Goal: Obtain resource: Obtain resource

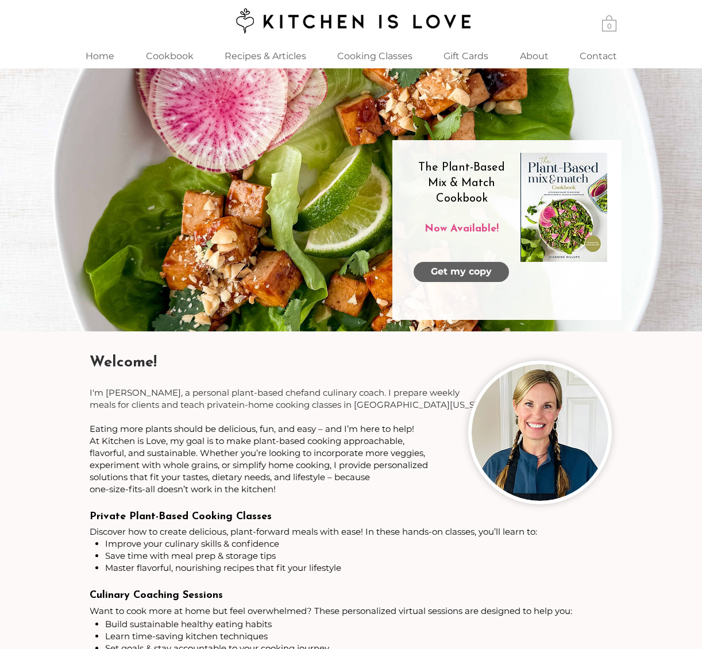
click at [467, 268] on span "Get my copy" at bounding box center [461, 272] width 61 height 13
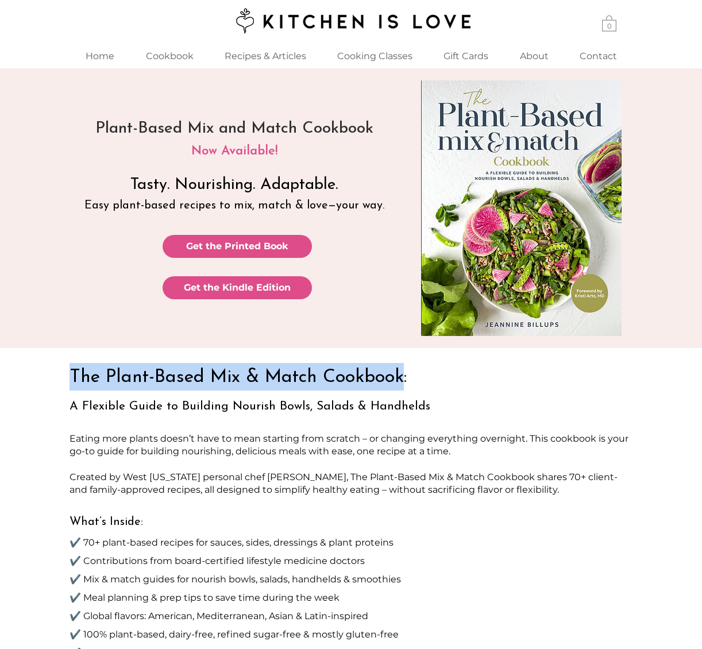
drag, startPoint x: 72, startPoint y: 376, endPoint x: 406, endPoint y: 377, distance: 334.5
click at [406, 377] on span "The Plant-Based Mix & Match Cookbook:" at bounding box center [238, 377] width 337 height 18
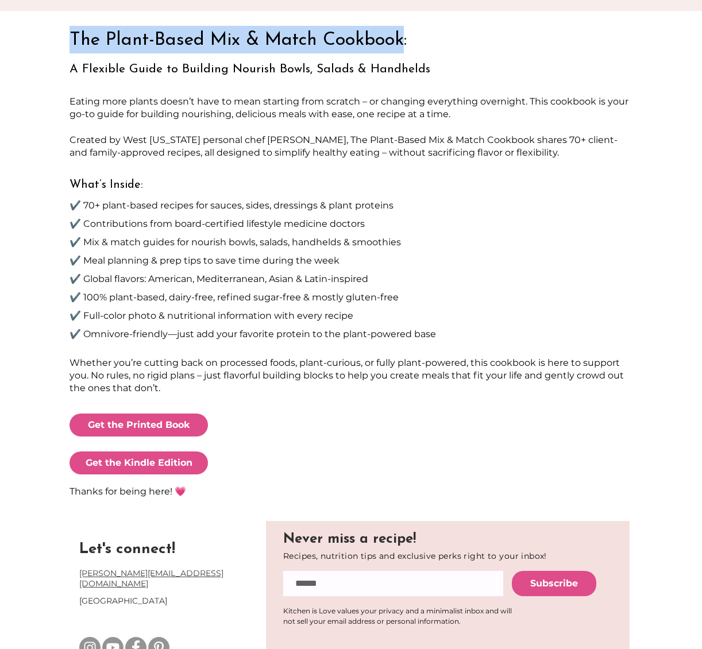
scroll to position [339, 0]
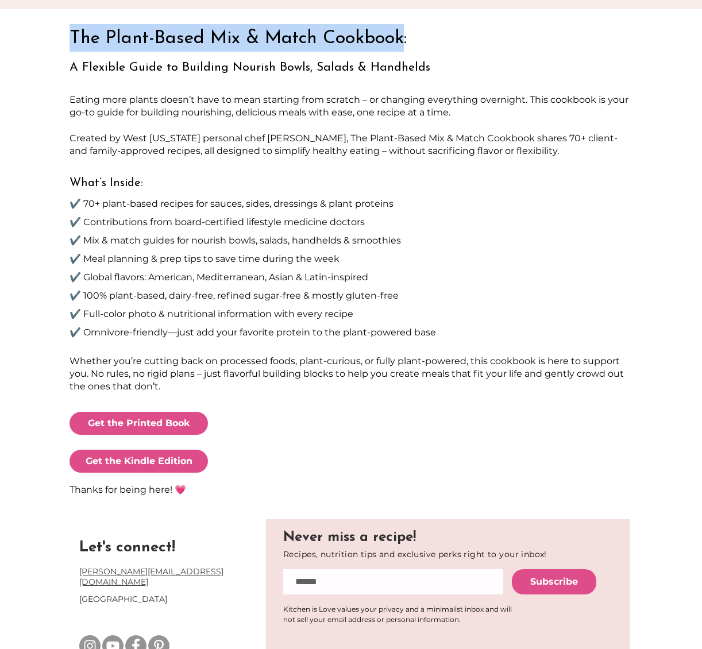
copy span "The Plant-Based Mix & Match Cookbook"
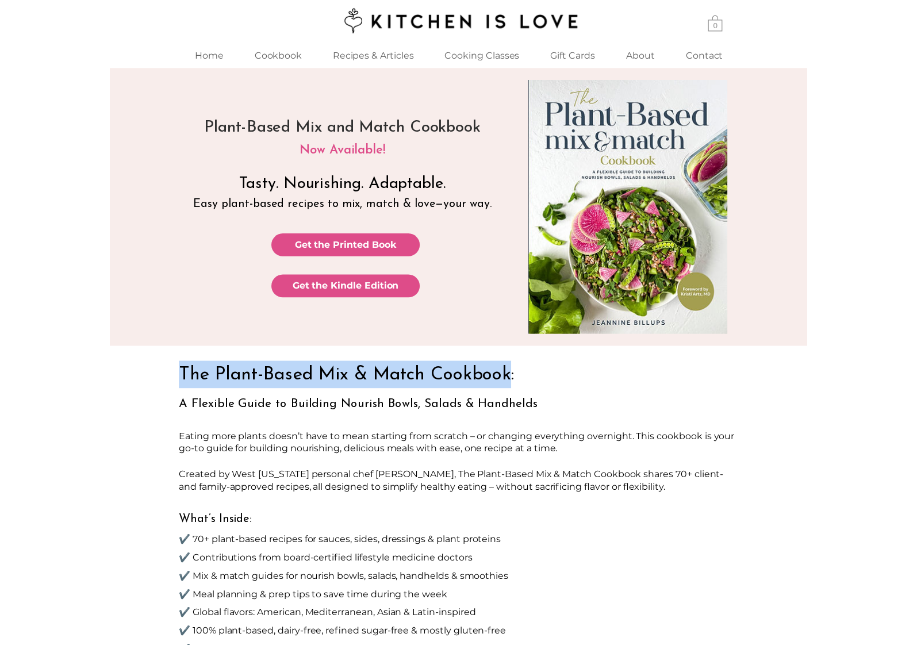
scroll to position [0, 0]
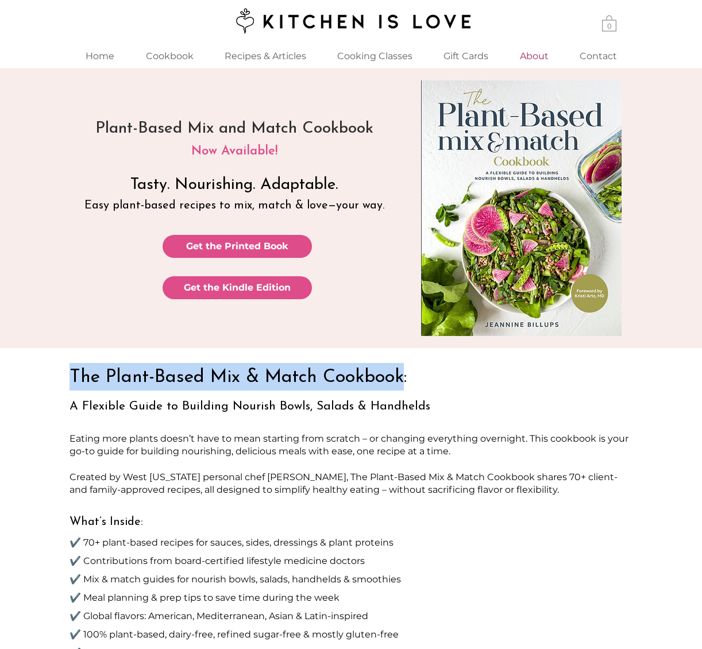
click at [540, 53] on p "About" at bounding box center [534, 56] width 40 height 25
